Goal: Transaction & Acquisition: Purchase product/service

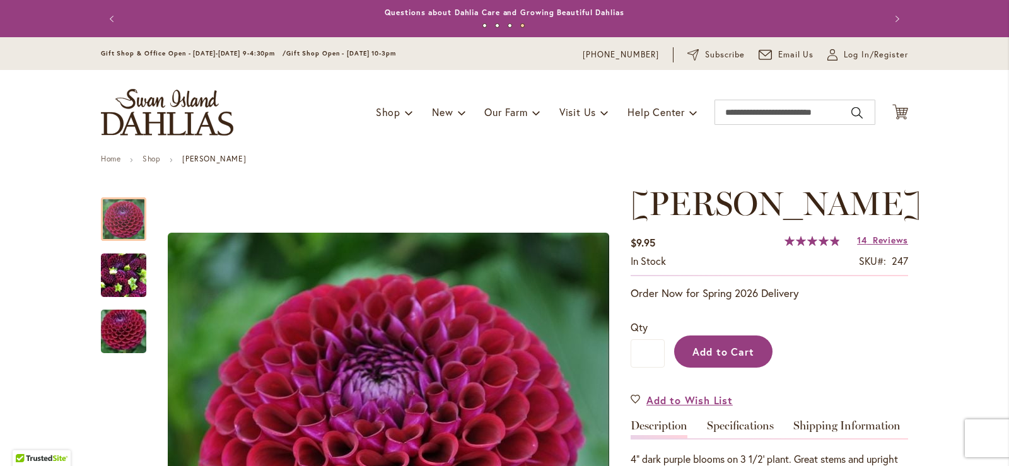
click at [728, 347] on span "Add to Cart" at bounding box center [723, 351] width 62 height 13
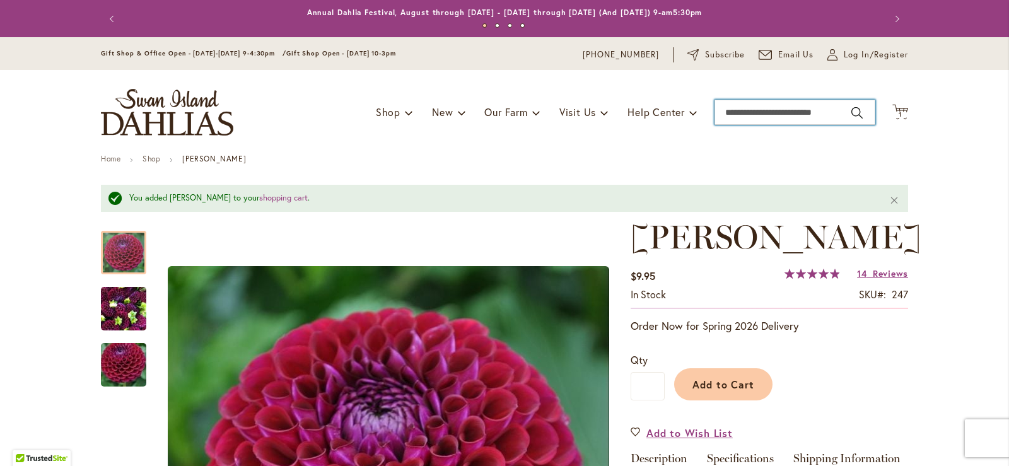
click at [763, 112] on input "Search" at bounding box center [794, 112] width 161 height 25
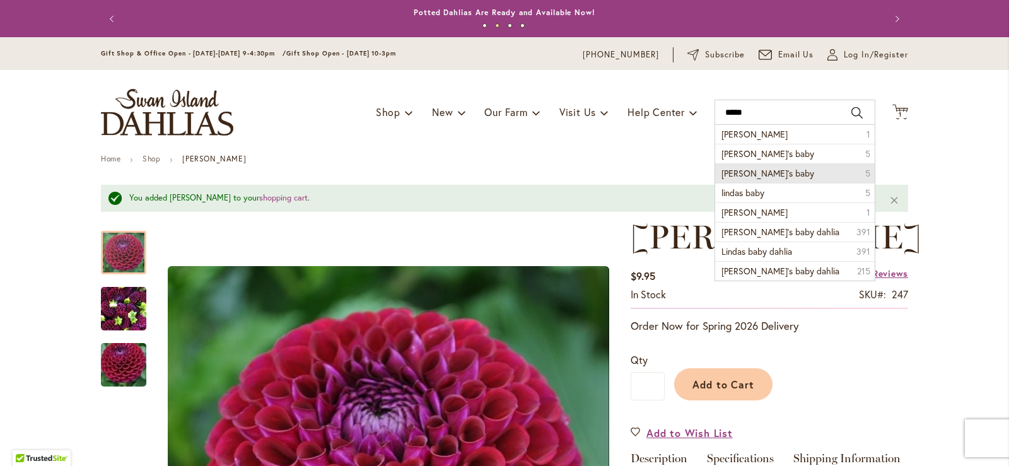
click at [758, 174] on span "linda's baby" at bounding box center [767, 173] width 93 height 12
type input "**********"
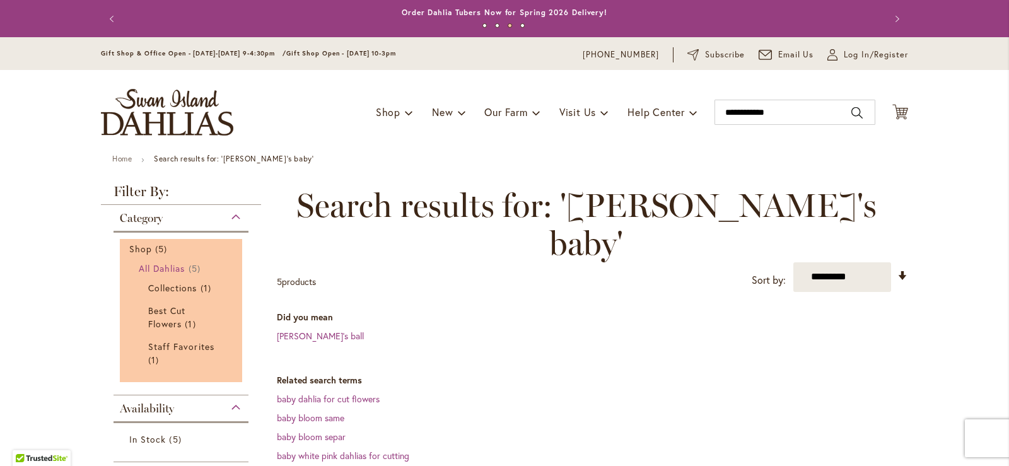
click at [173, 266] on span "All Dahlias" at bounding box center [162, 268] width 47 height 12
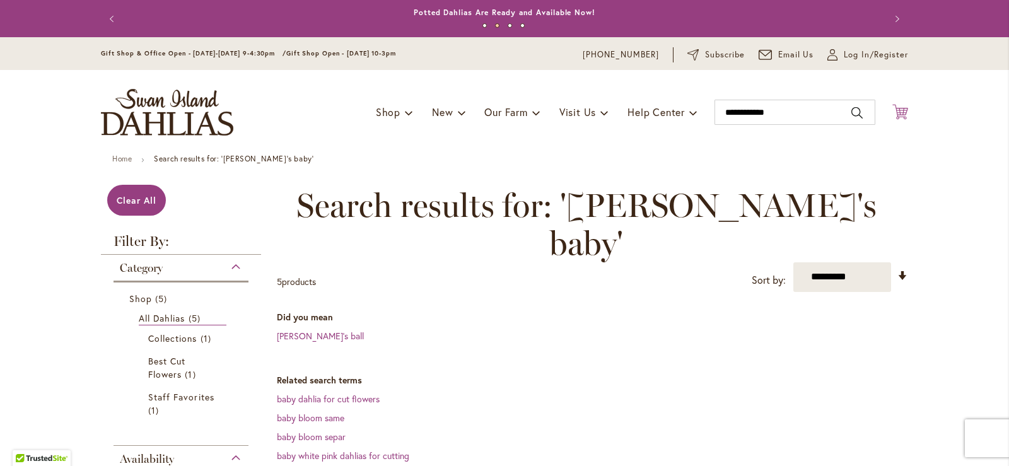
click at [894, 114] on icon at bounding box center [900, 111] width 16 height 15
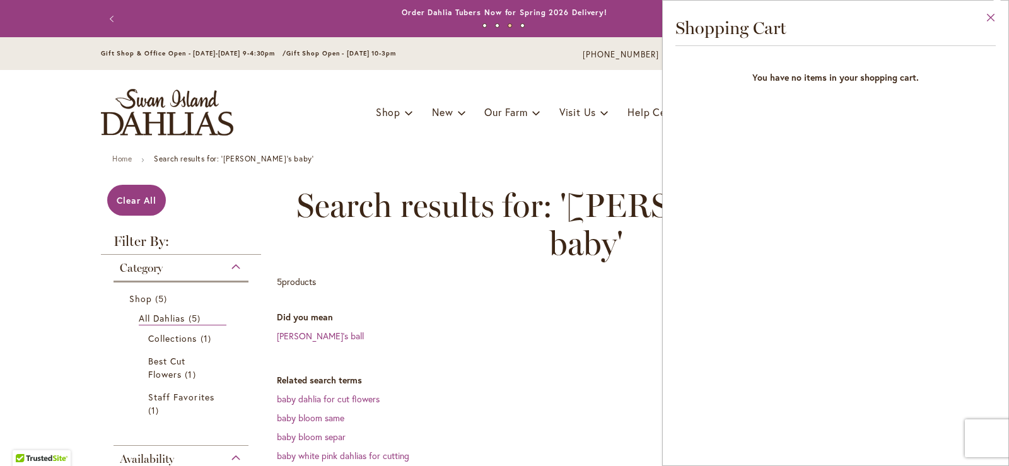
click at [993, 16] on button "Close" at bounding box center [990, 21] width 35 height 40
